Goal: Task Accomplishment & Management: Use online tool/utility

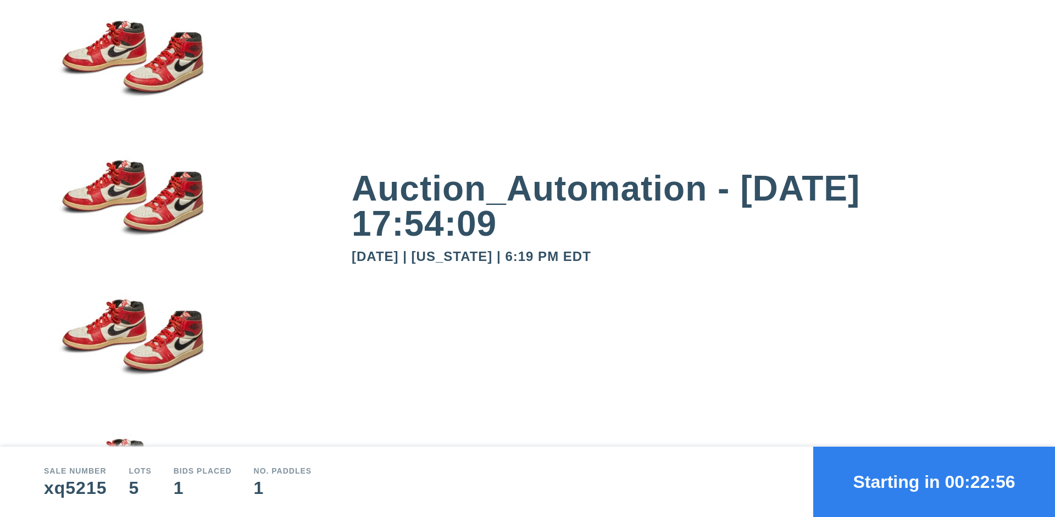
click at [934, 482] on button "Starting in 00:22:56" at bounding box center [934, 482] width 242 height 70
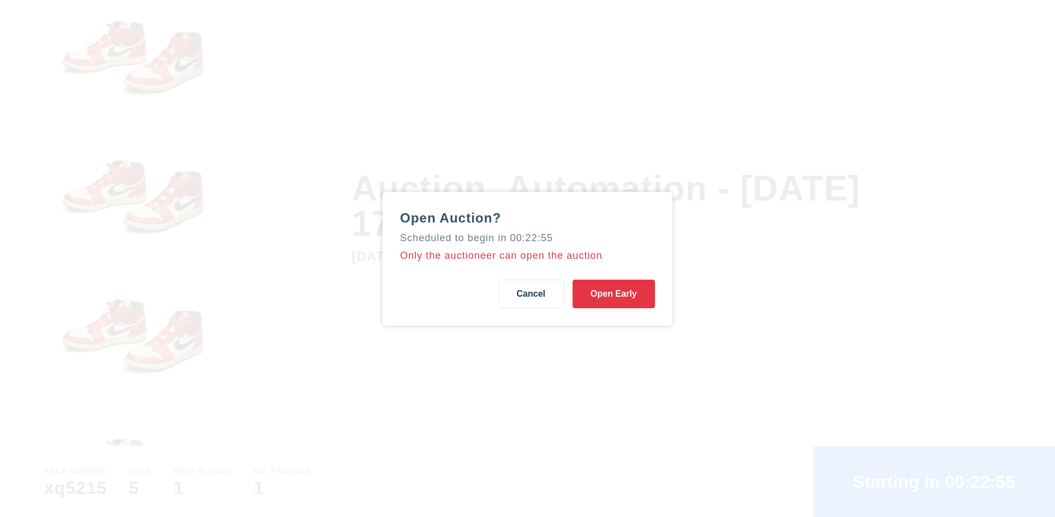
click at [614, 293] on button "Open Early" at bounding box center [614, 294] width 82 height 29
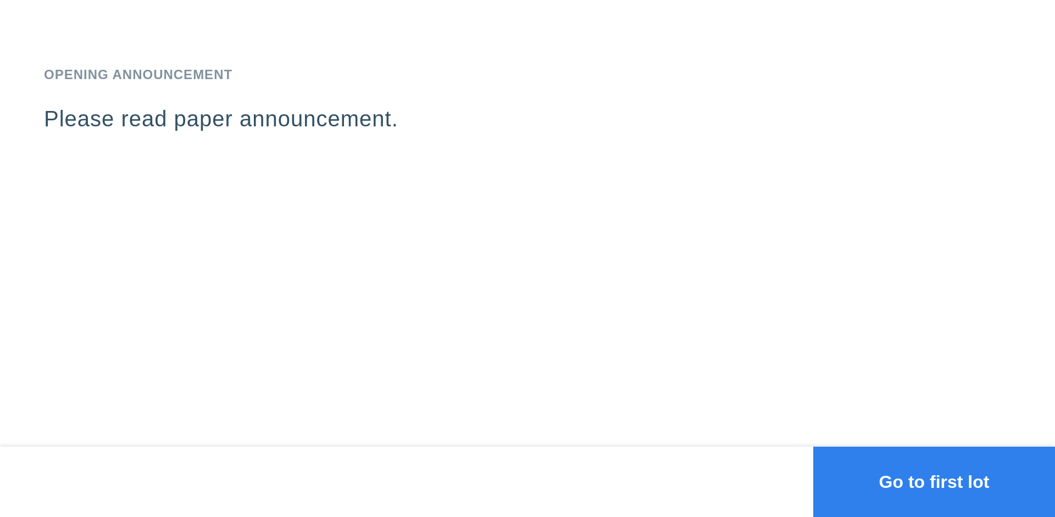
click at [934, 482] on button "Go to first lot" at bounding box center [934, 482] width 242 height 70
